Goal: Information Seeking & Learning: Learn about a topic

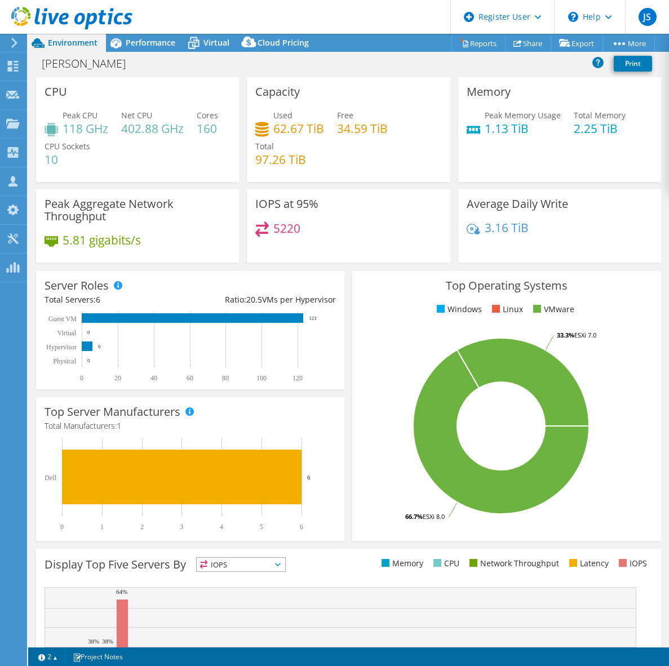
select select "EUFrankfurt"
select select "EUR"
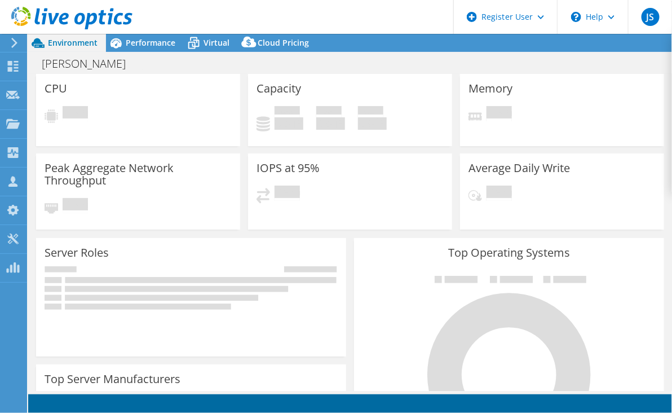
select select "EUFrankfurt"
select select "EUR"
select select "EUFrankfurt"
select select "EUR"
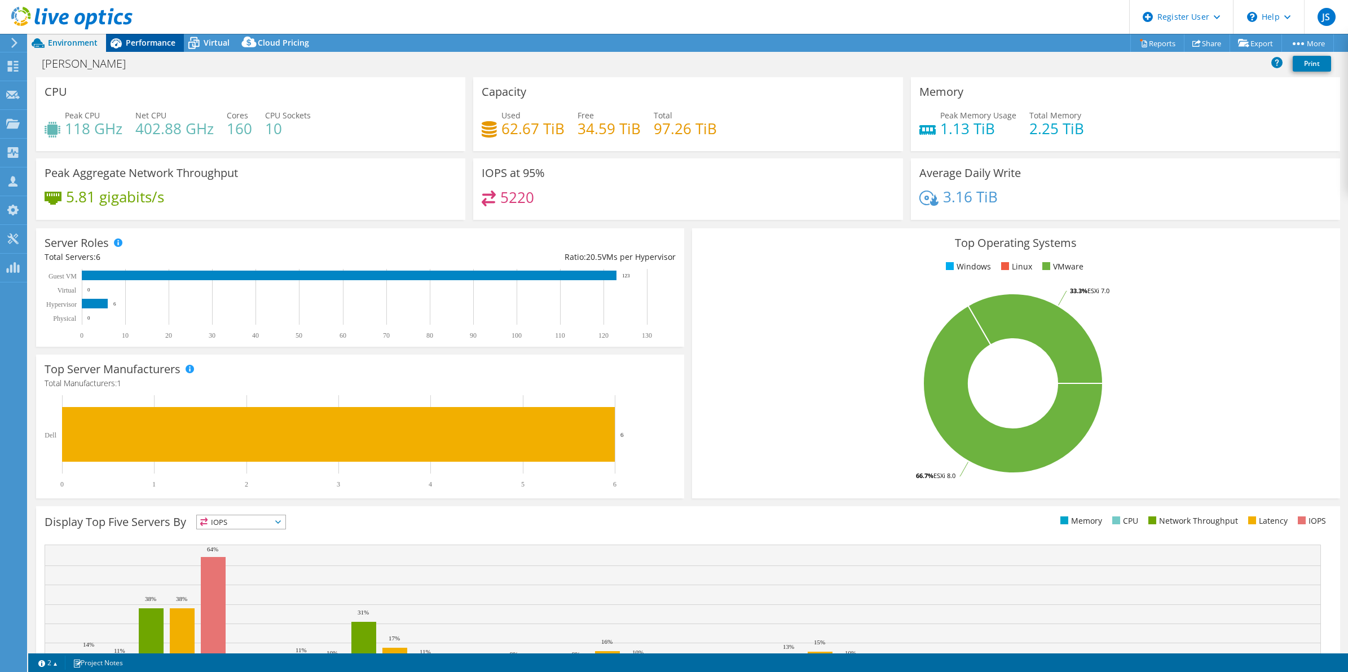
click at [159, 44] on span "Performance" at bounding box center [151, 42] width 50 height 11
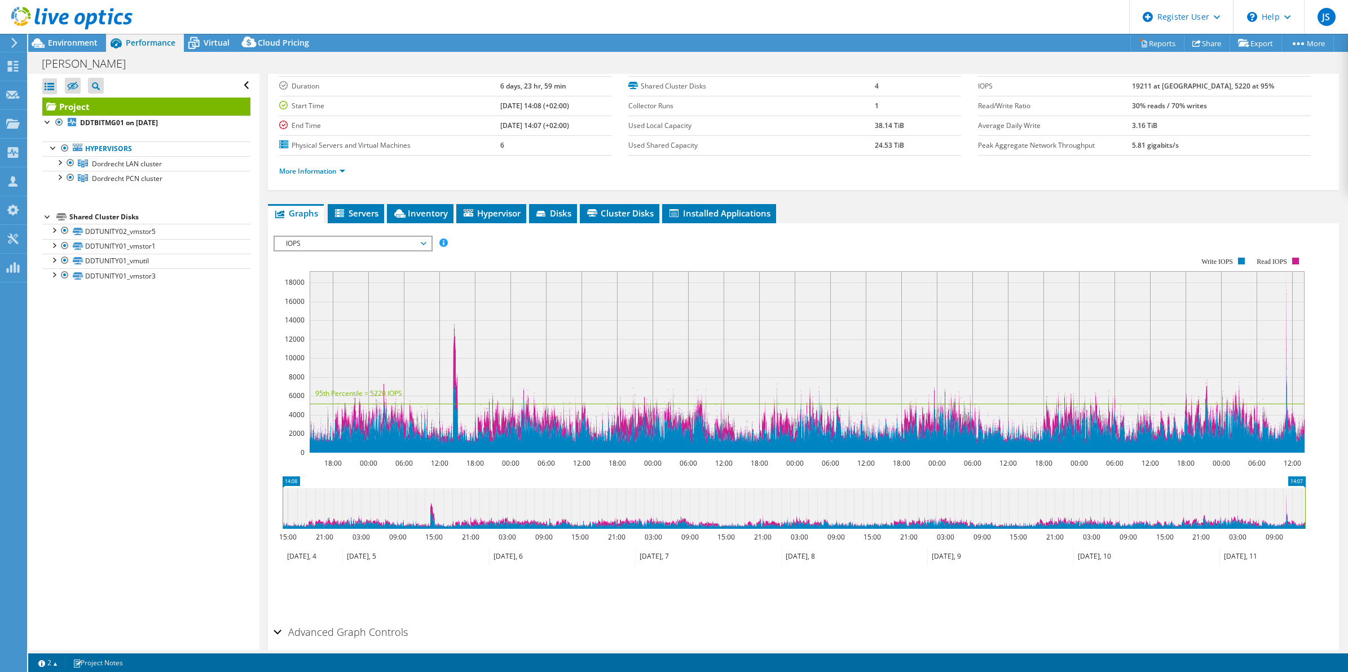
scroll to position [118, 0]
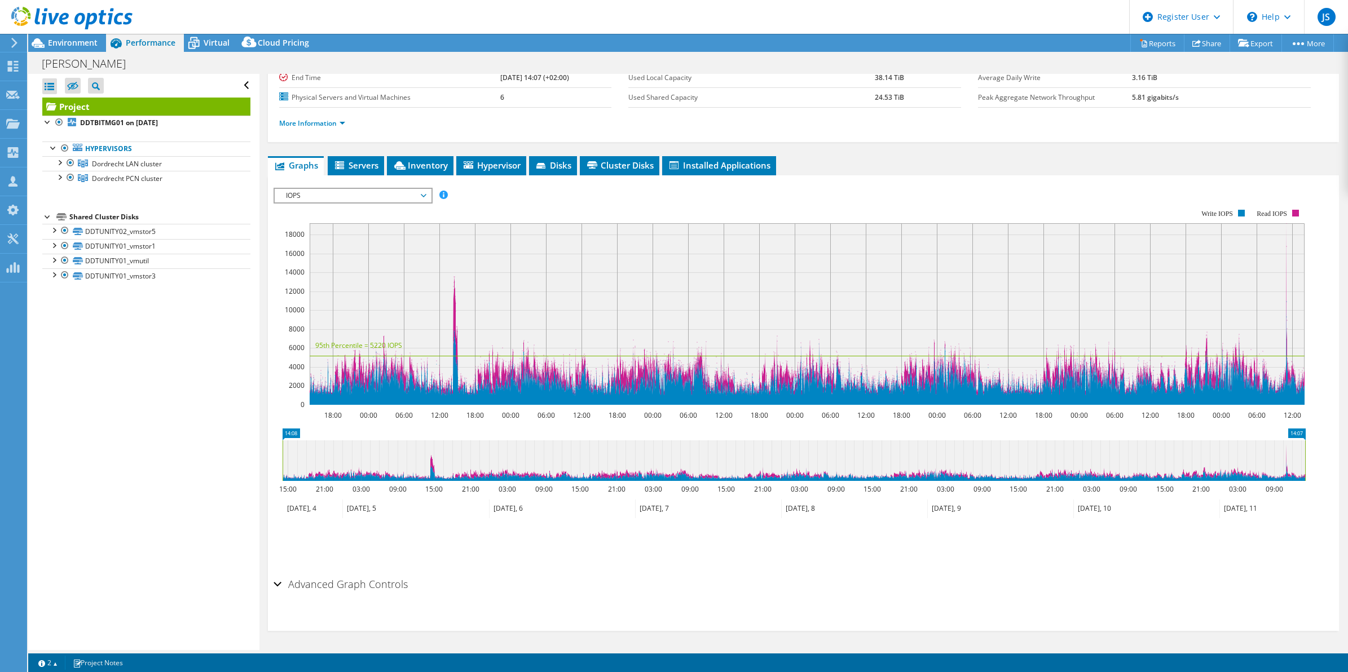
click at [397, 189] on span "IOPS" at bounding box center [352, 196] width 145 height 14
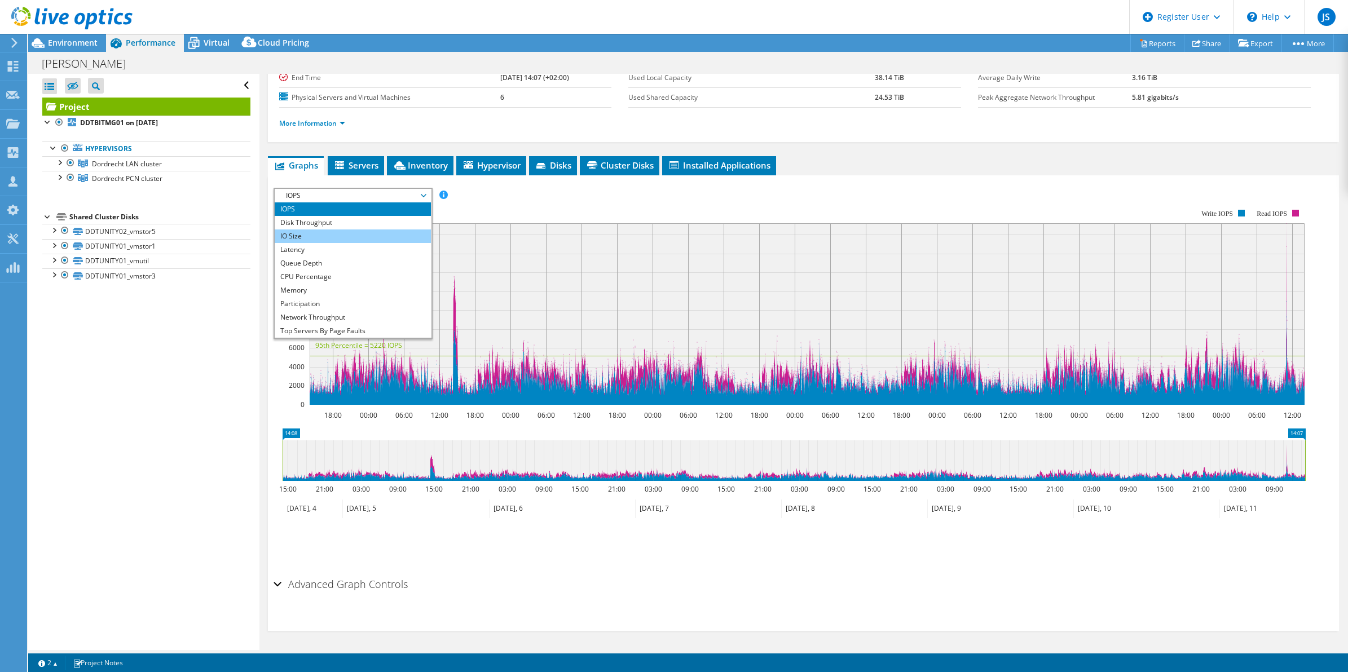
scroll to position [41, 0]
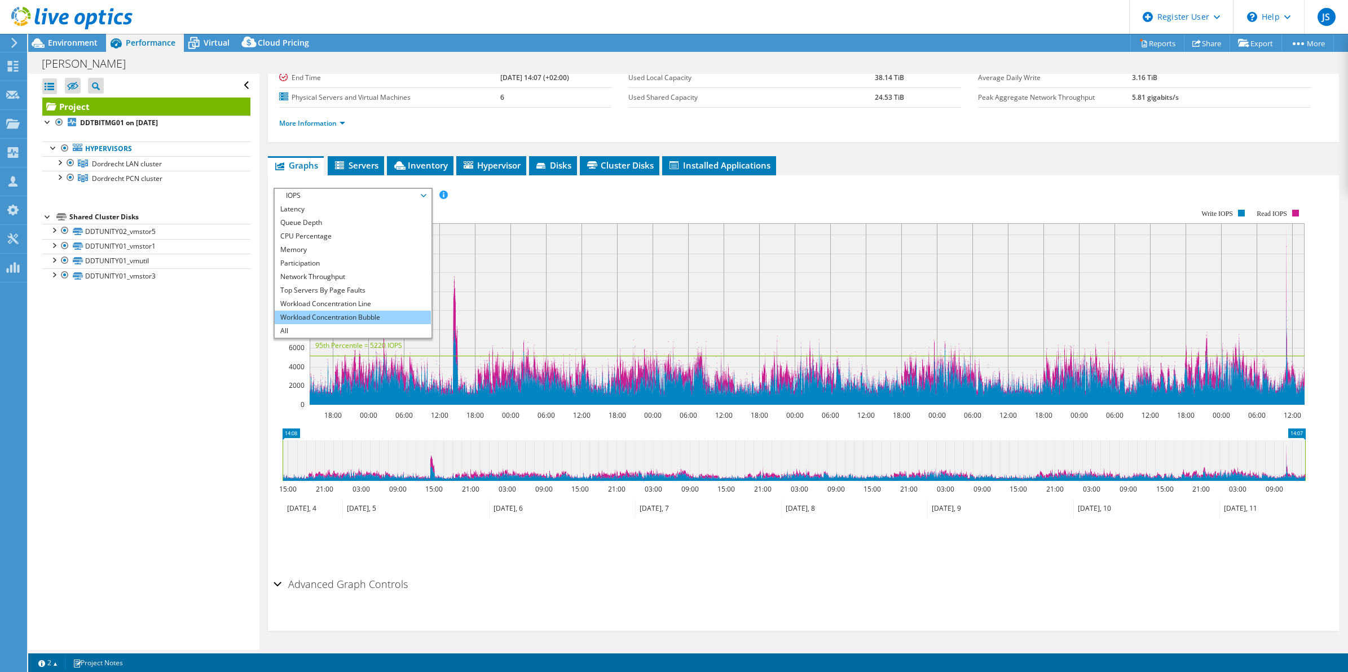
click at [387, 316] on li "Workload Concentration Bubble" at bounding box center [353, 318] width 156 height 14
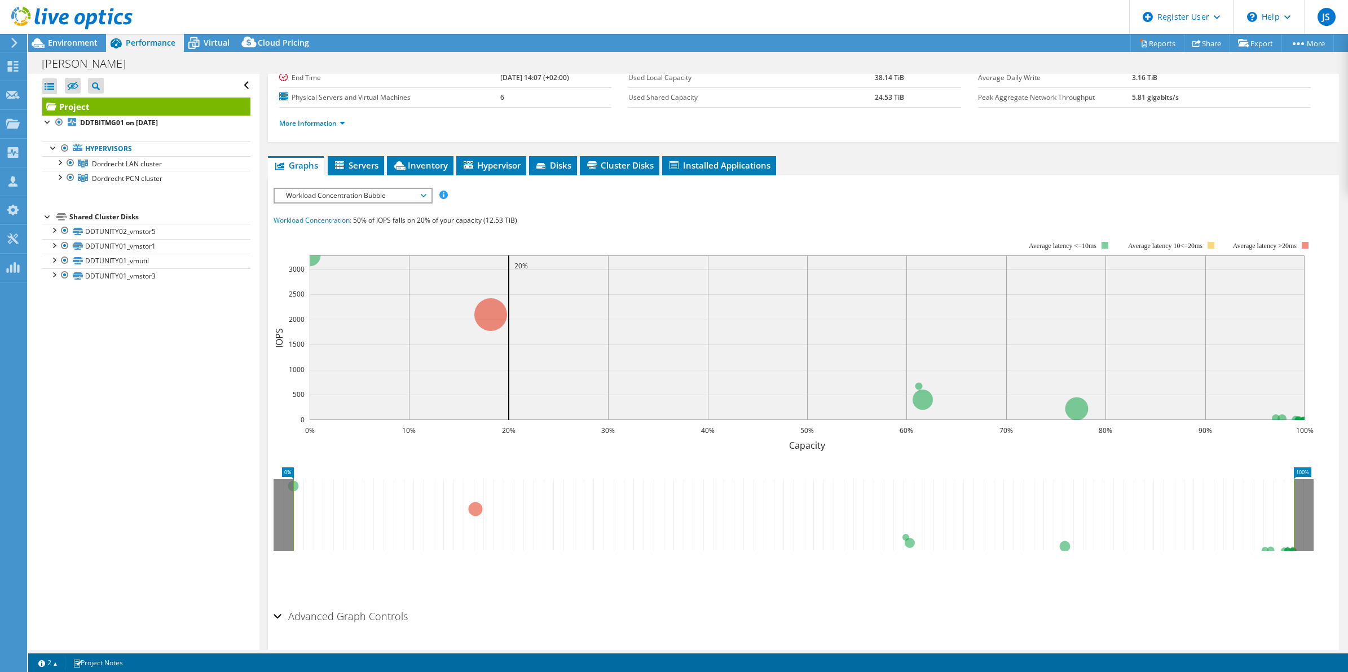
click at [672, 412] on rect at bounding box center [793, 340] width 1040 height 226
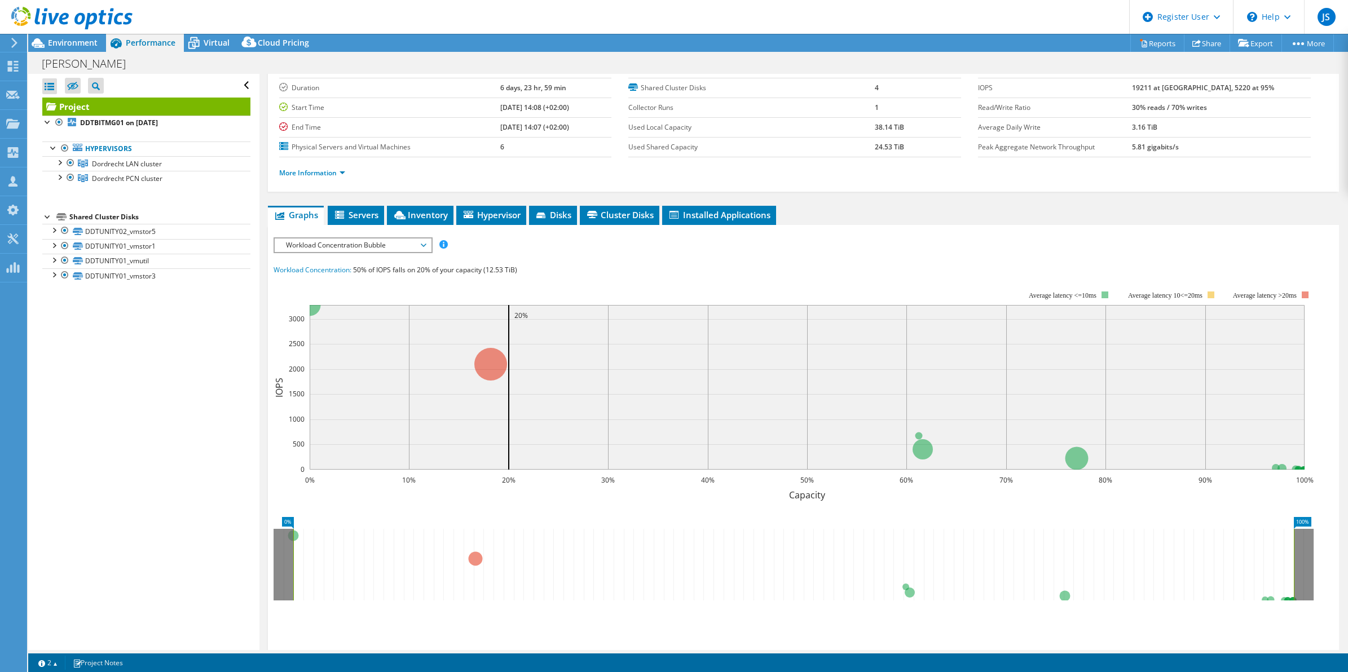
scroll to position [0, 0]
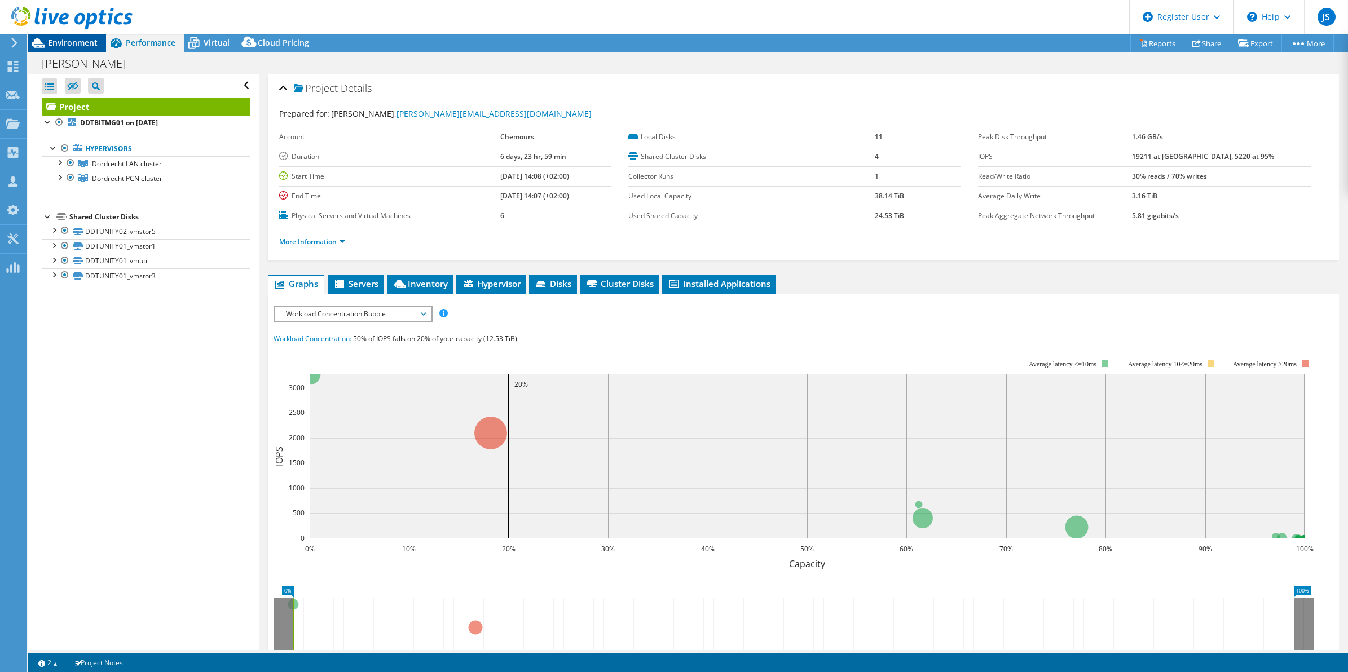
click at [60, 43] on span "Environment" at bounding box center [73, 42] width 50 height 11
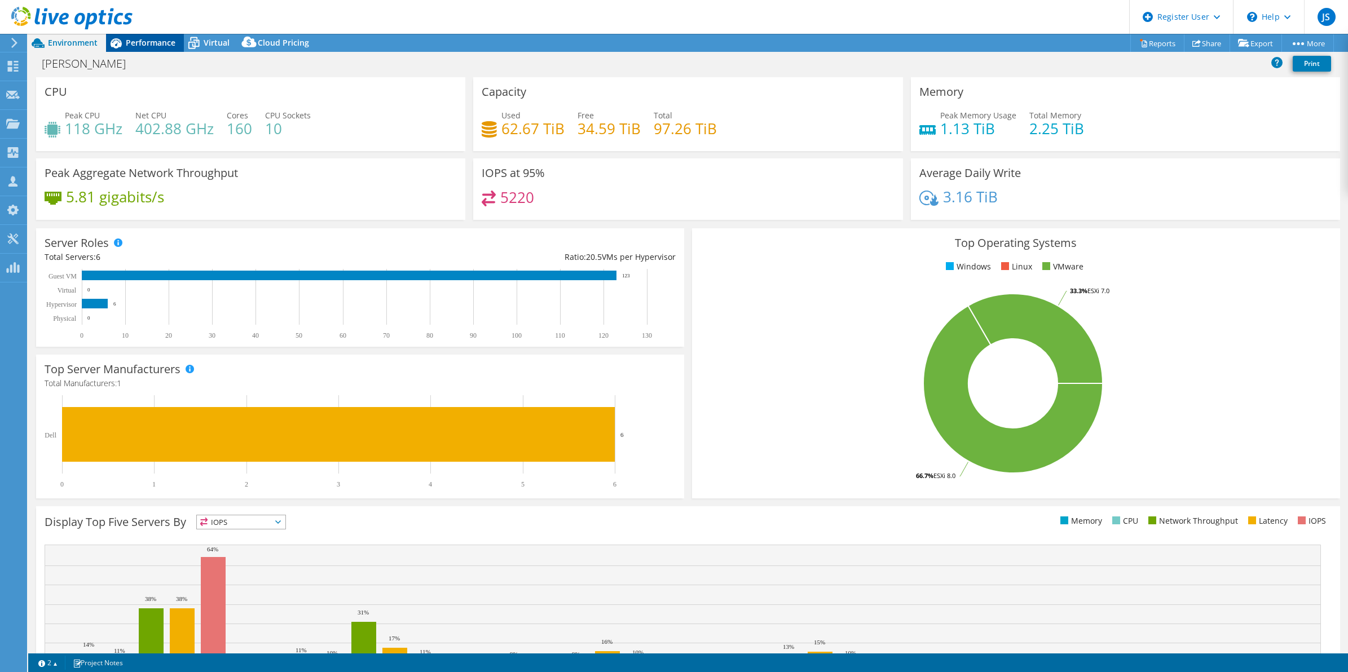
click at [150, 46] on span "Performance" at bounding box center [151, 42] width 50 height 11
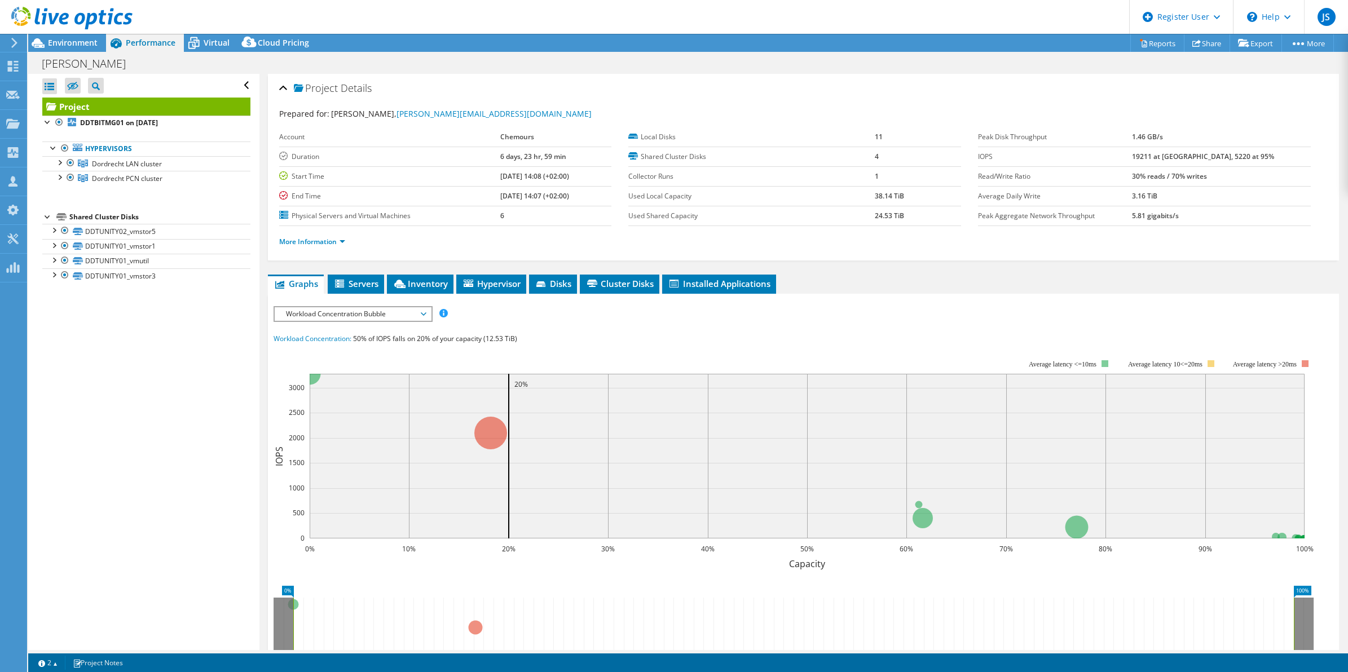
scroll to position [70, 0]
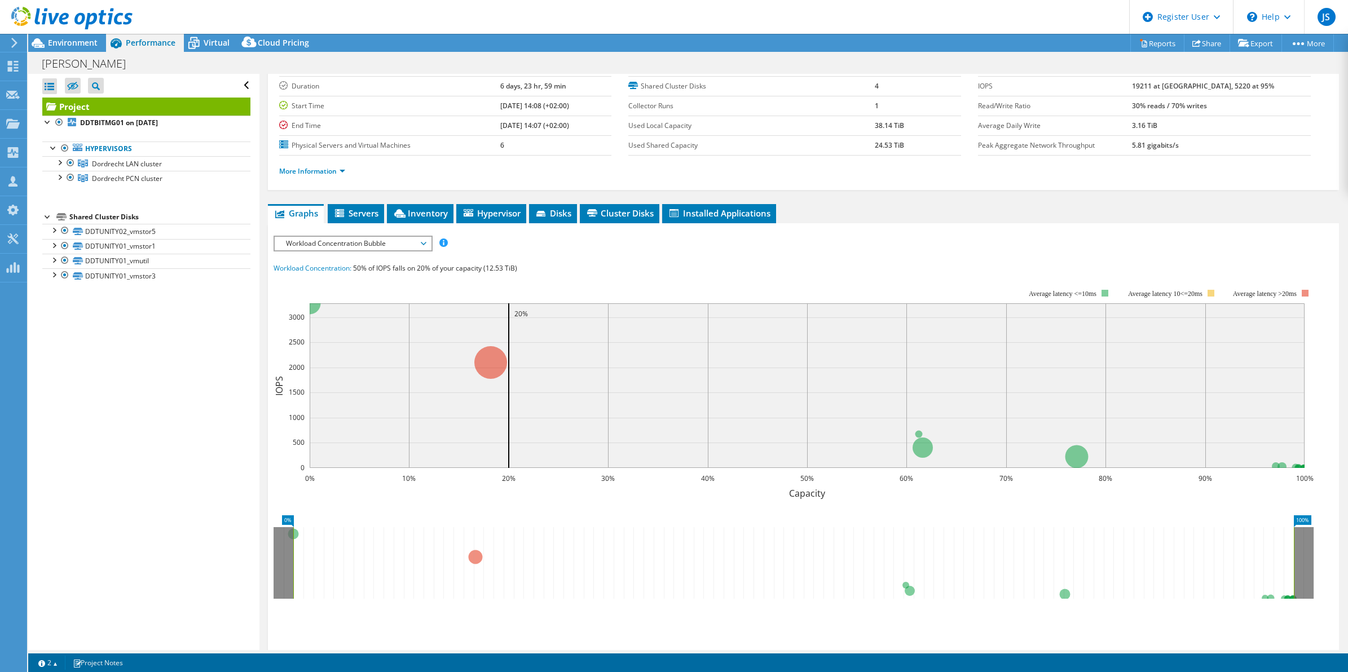
click at [367, 245] on span "Workload Concentration Bubble" at bounding box center [352, 244] width 145 height 14
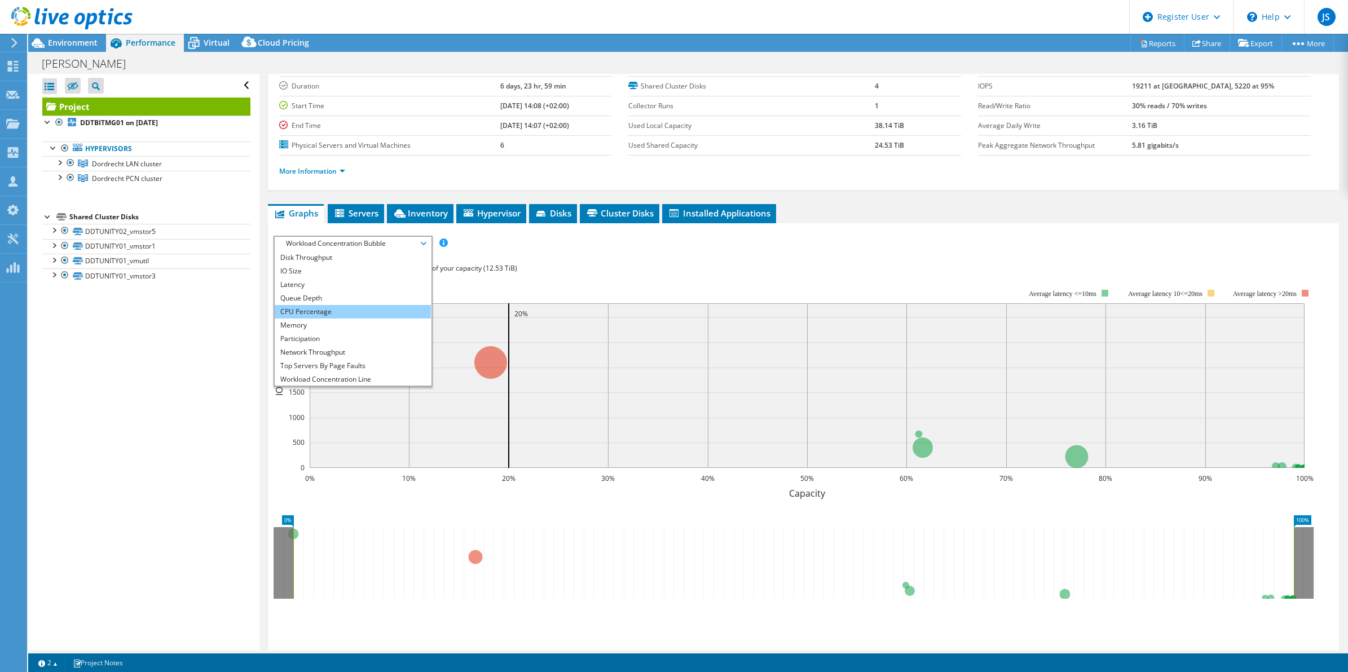
scroll to position [0, 0]
click at [344, 255] on li "IOPS" at bounding box center [353, 257] width 156 height 14
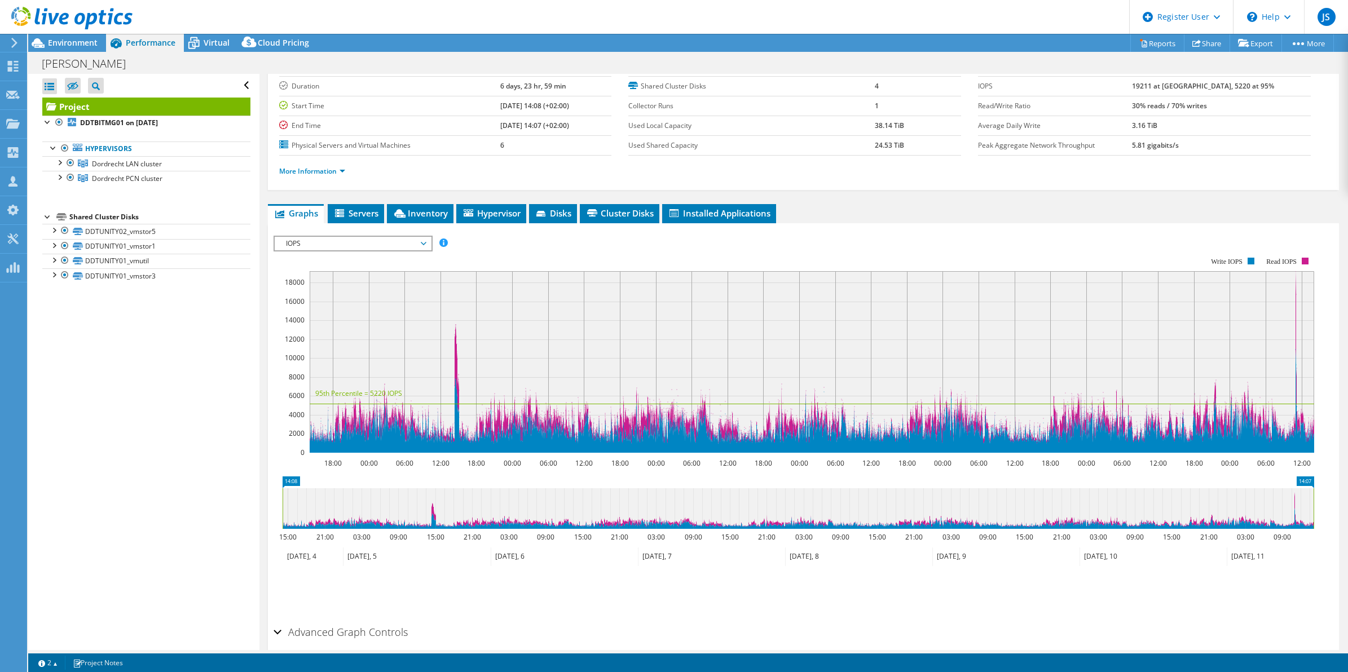
click at [366, 247] on span "IOPS" at bounding box center [352, 244] width 145 height 14
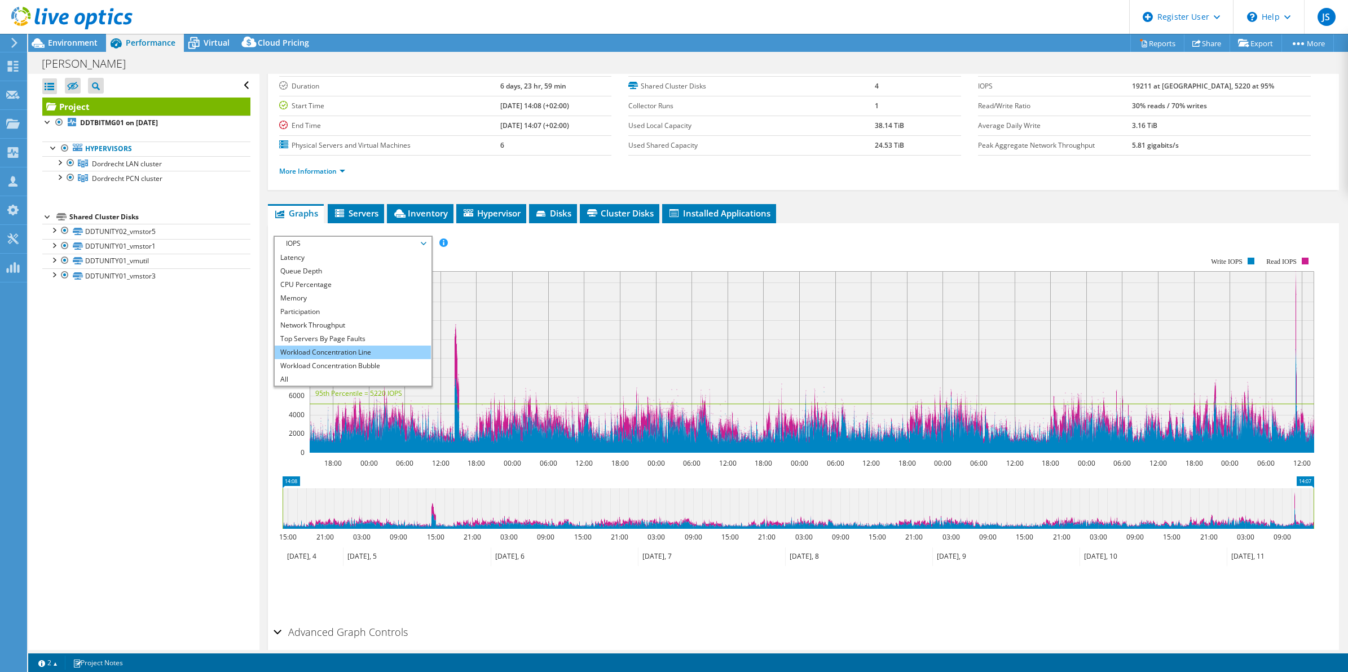
scroll to position [41, 0]
click at [377, 365] on li "Workload Concentration Bubble" at bounding box center [353, 366] width 156 height 14
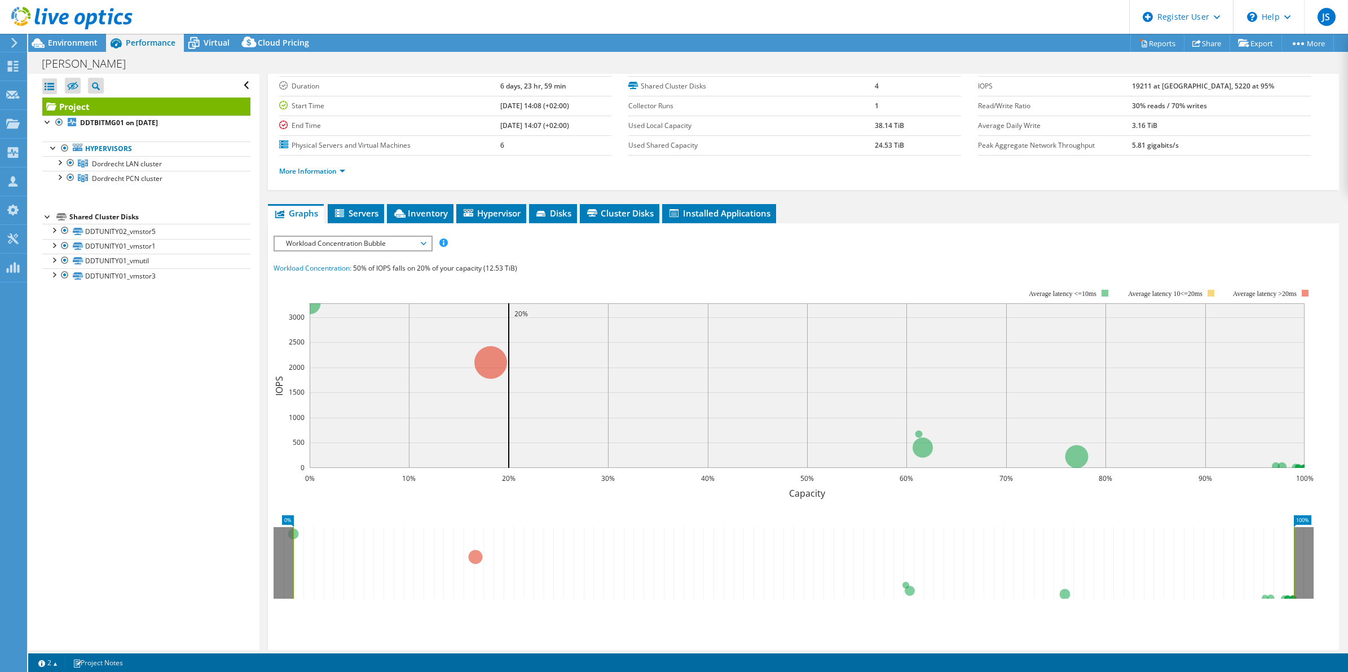
click at [633, 254] on div "IOPS Disk Throughput IO Size Latency Queue Depth CPU Percentage Memory Page Fau…" at bounding box center [803, 444] width 1060 height 417
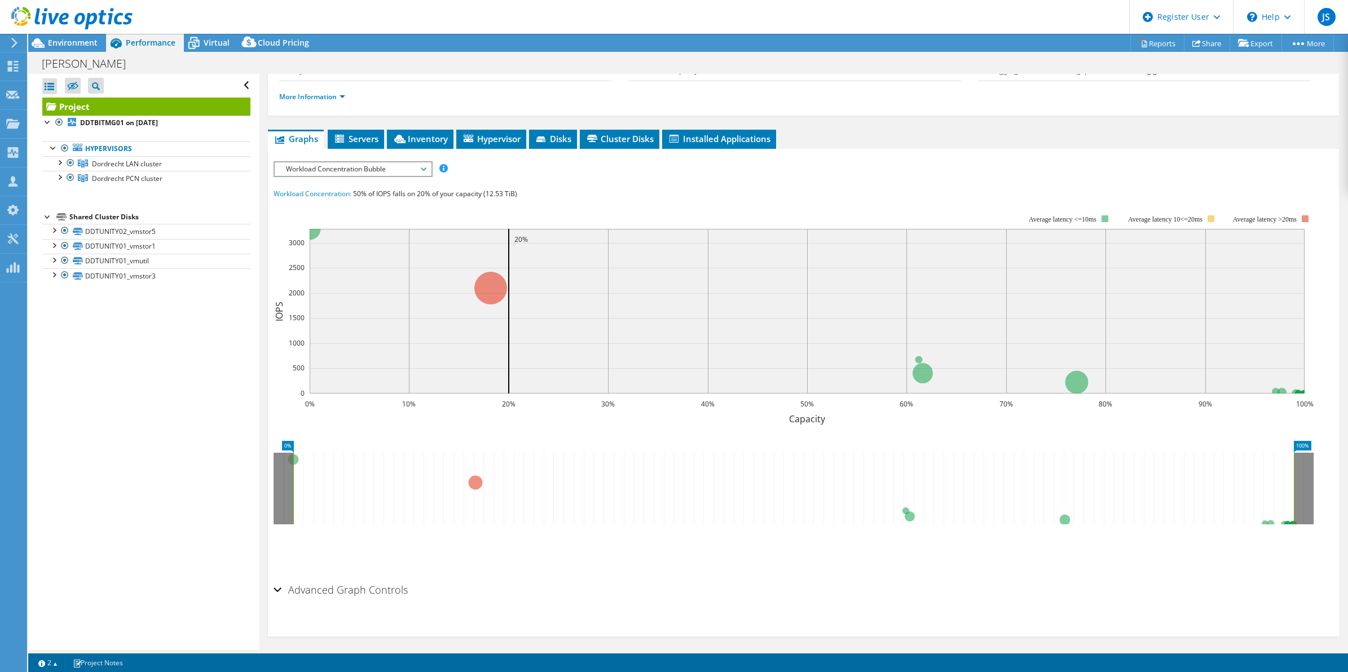
scroll to position [151, 0]
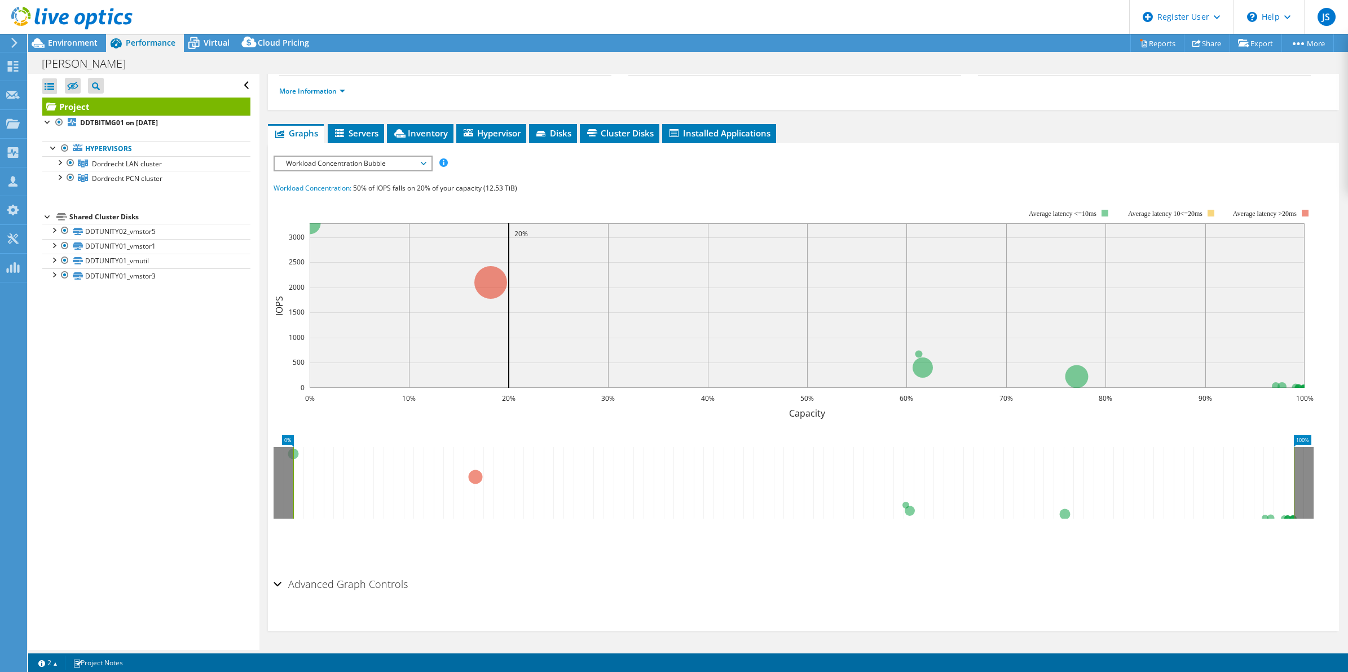
click at [374, 412] on h2 "Advanced Graph Controls" at bounding box center [340, 584] width 134 height 23
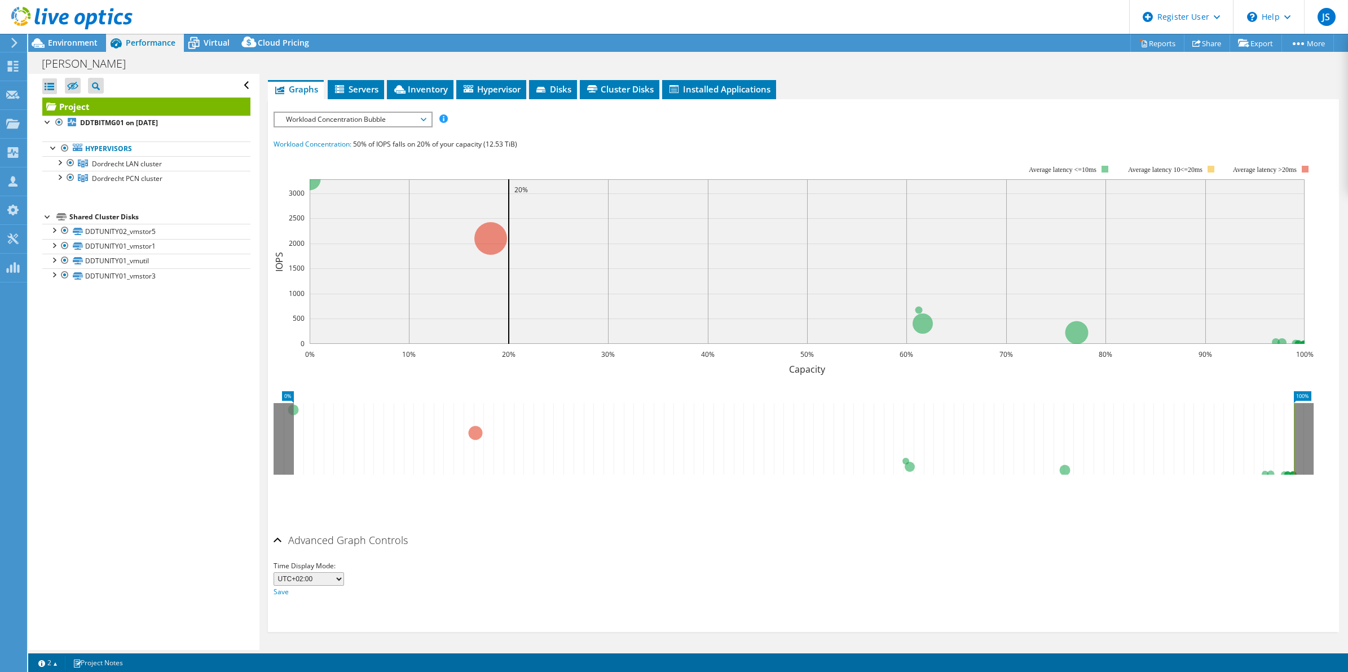
scroll to position [124, 0]
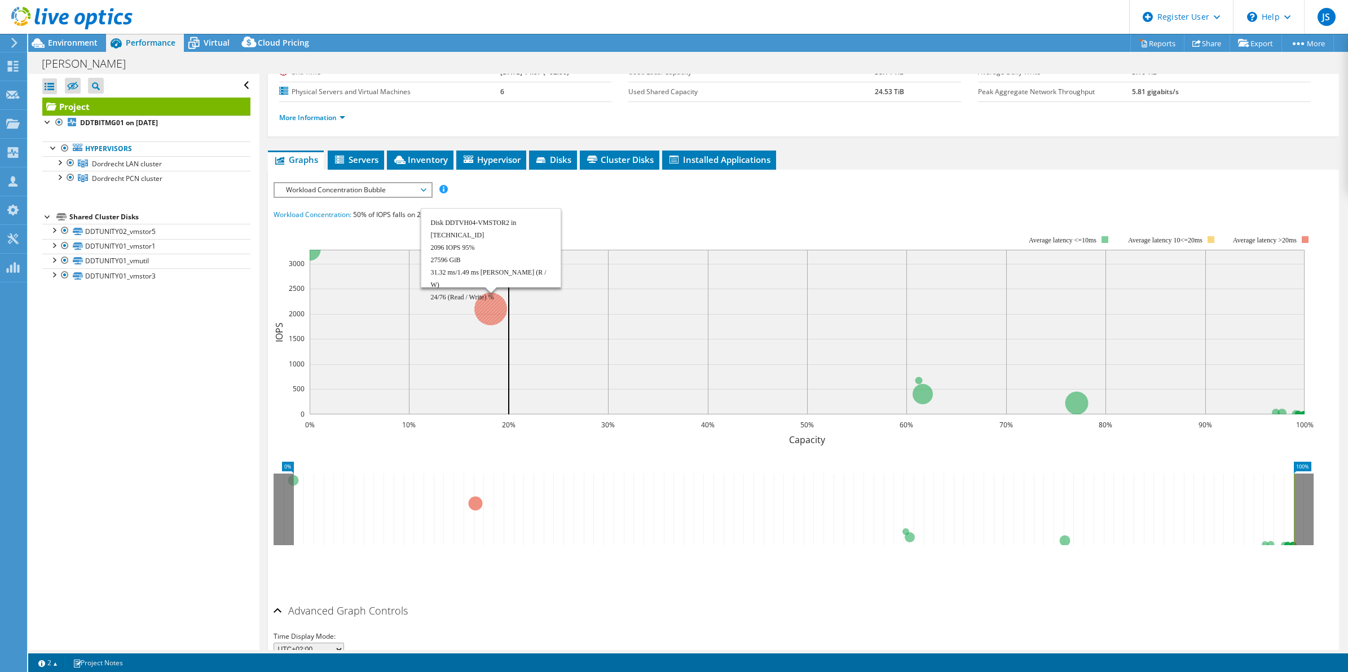
click at [491, 306] on circle at bounding box center [490, 309] width 33 height 33
